Goal: Navigation & Orientation: Find specific page/section

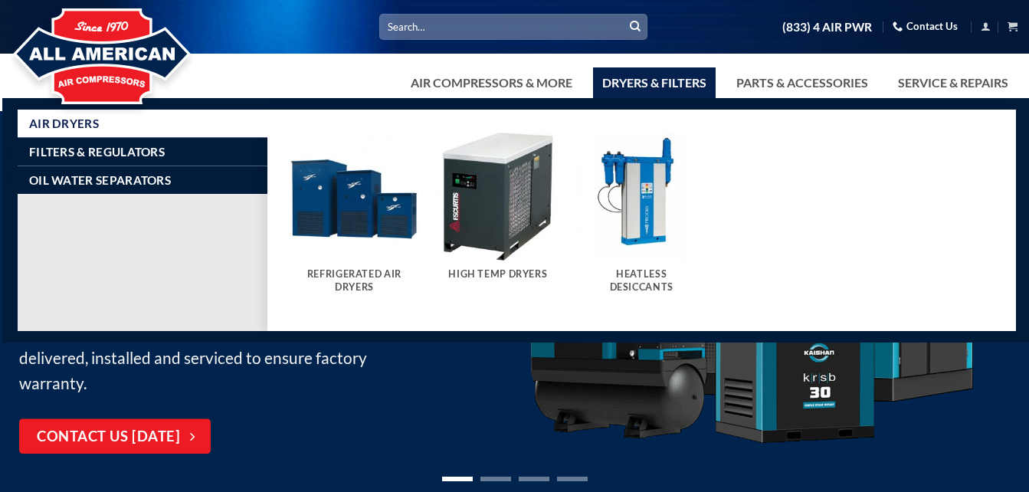
click at [632, 80] on link "Dryers & Filters" at bounding box center [654, 82] width 123 height 31
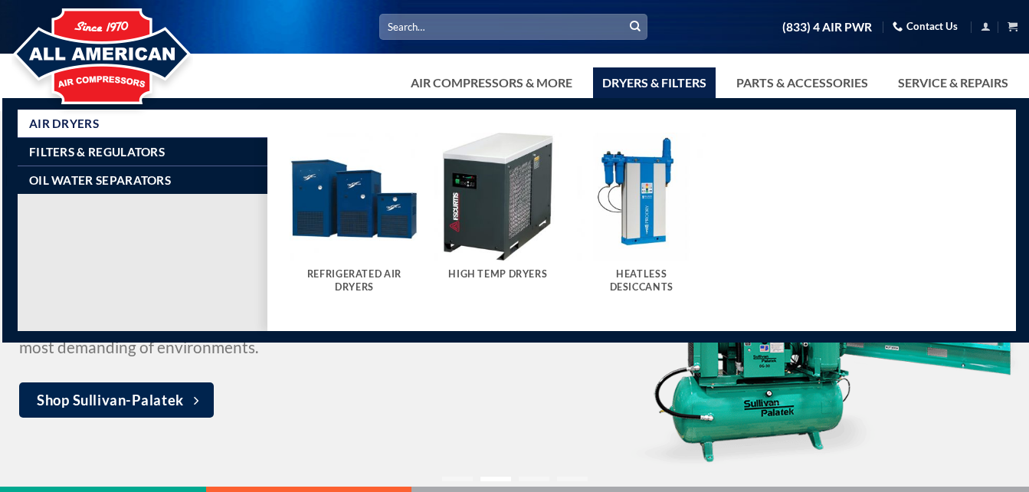
click at [640, 230] on img "Visit product category Heatless Desiccants" at bounding box center [641, 197] width 129 height 129
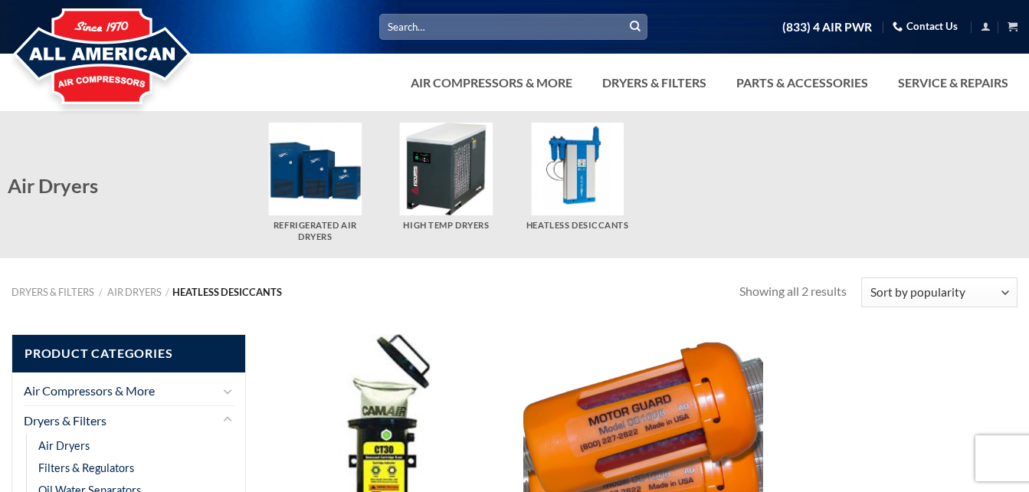
click at [601, 173] on img "Visit product category Heatless Desiccants" at bounding box center [577, 169] width 93 height 93
click at [69, 71] on img at bounding box center [102, 57] width 182 height 123
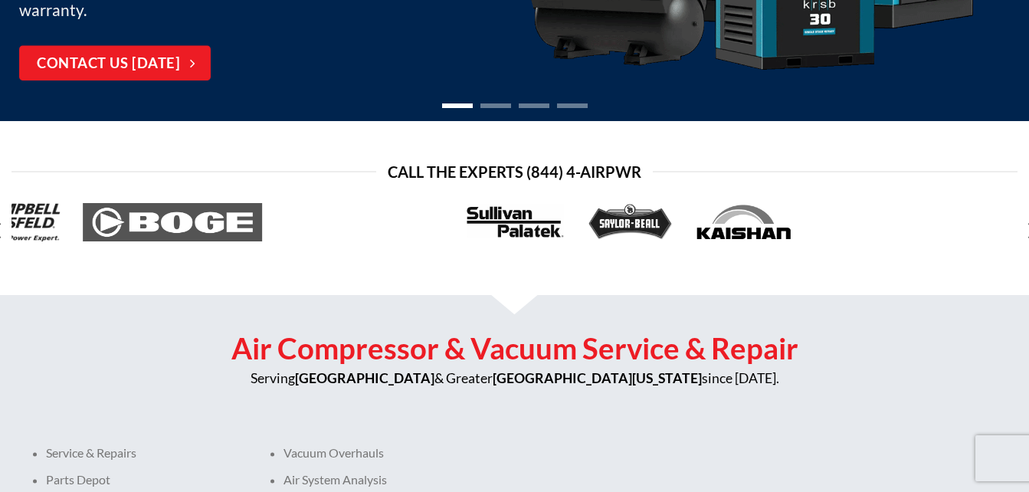
scroll to position [375, 0]
